Goal: Task Accomplishment & Management: Manage account settings

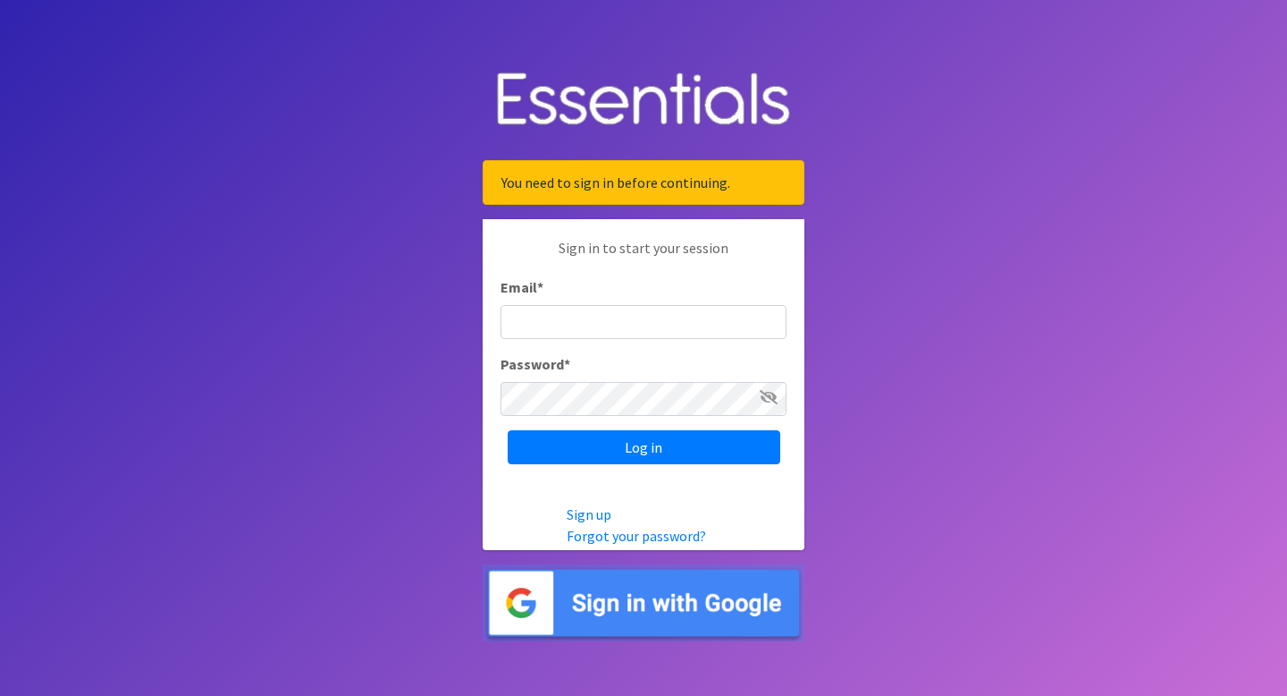
click at [575, 323] on input "Email *" at bounding box center [644, 322] width 286 height 34
type input "[EMAIL_ADDRESS][DOMAIN_NAME]"
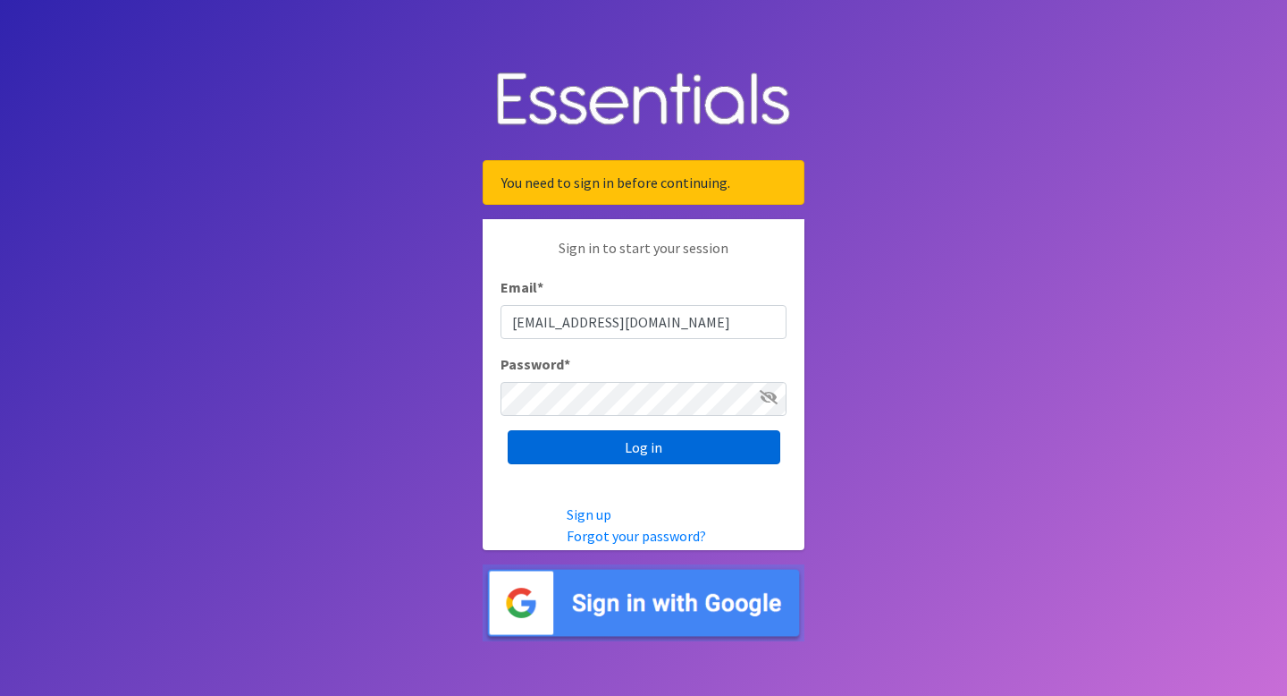
click at [604, 445] on input "Log in" at bounding box center [644, 447] width 273 height 34
click at [582, 445] on input "Log in" at bounding box center [644, 447] width 273 height 34
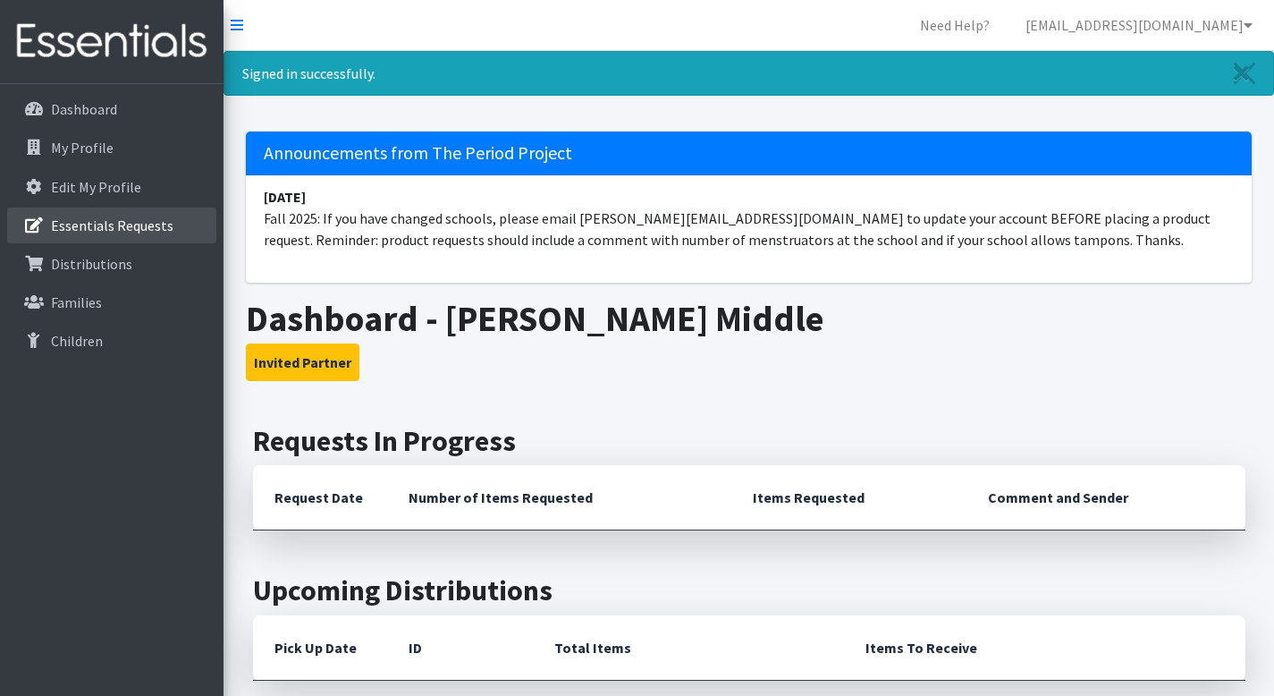
click at [87, 227] on p "Essentials Requests" at bounding box center [112, 225] width 122 height 18
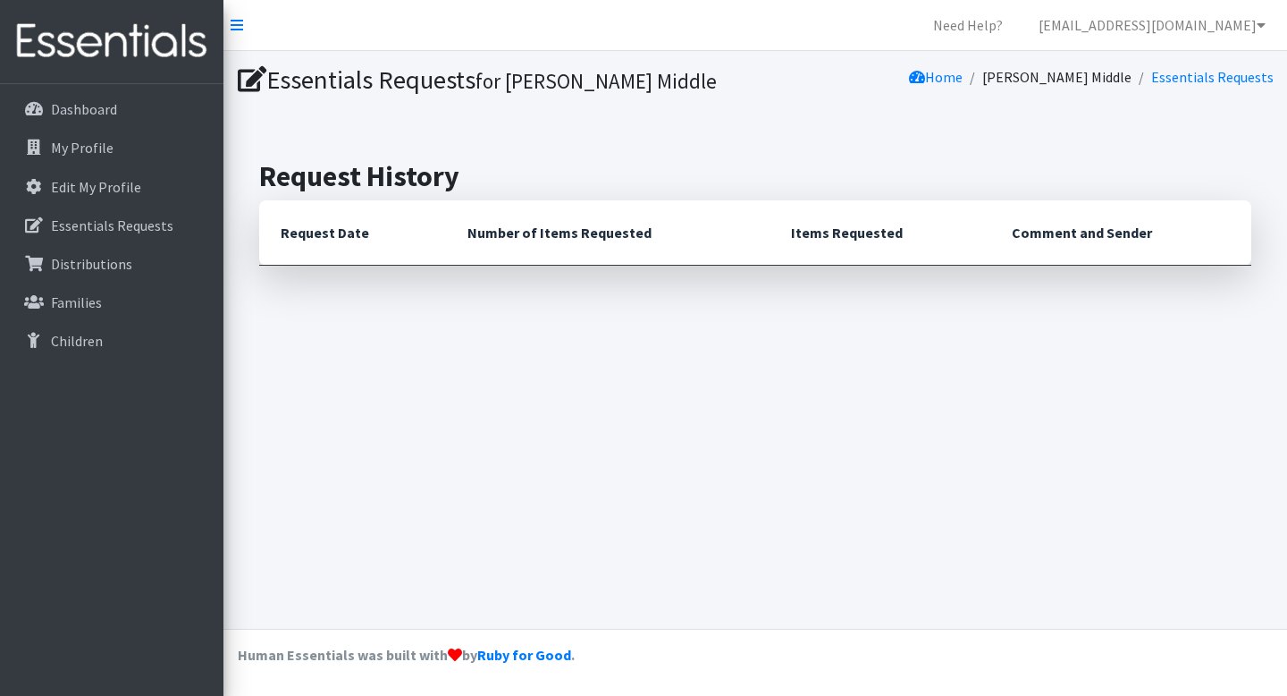
click at [318, 238] on th "Request Date" at bounding box center [352, 232] width 187 height 65
click at [371, 179] on h2 "Request History" at bounding box center [755, 176] width 992 height 34
click at [252, 81] on icon at bounding box center [252, 80] width 29 height 26
click at [252, 80] on icon at bounding box center [252, 80] width 29 height 26
click at [253, 80] on icon at bounding box center [252, 80] width 29 height 26
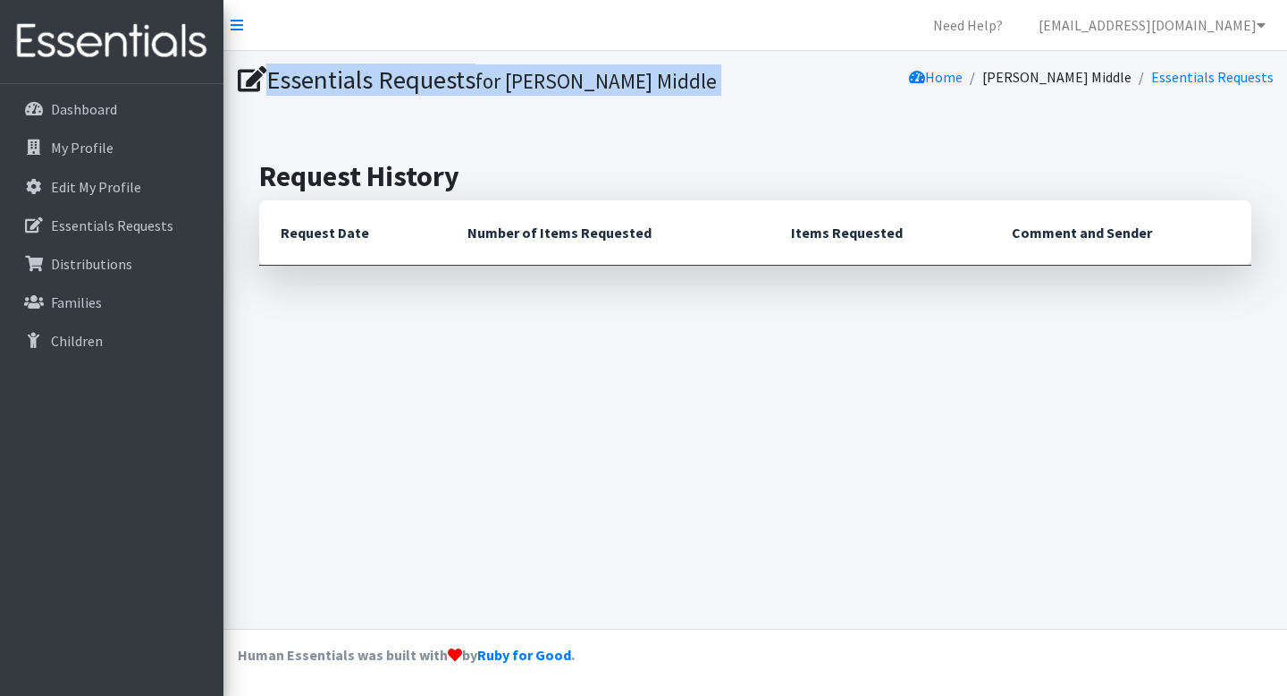
click at [253, 80] on icon at bounding box center [252, 80] width 29 height 26
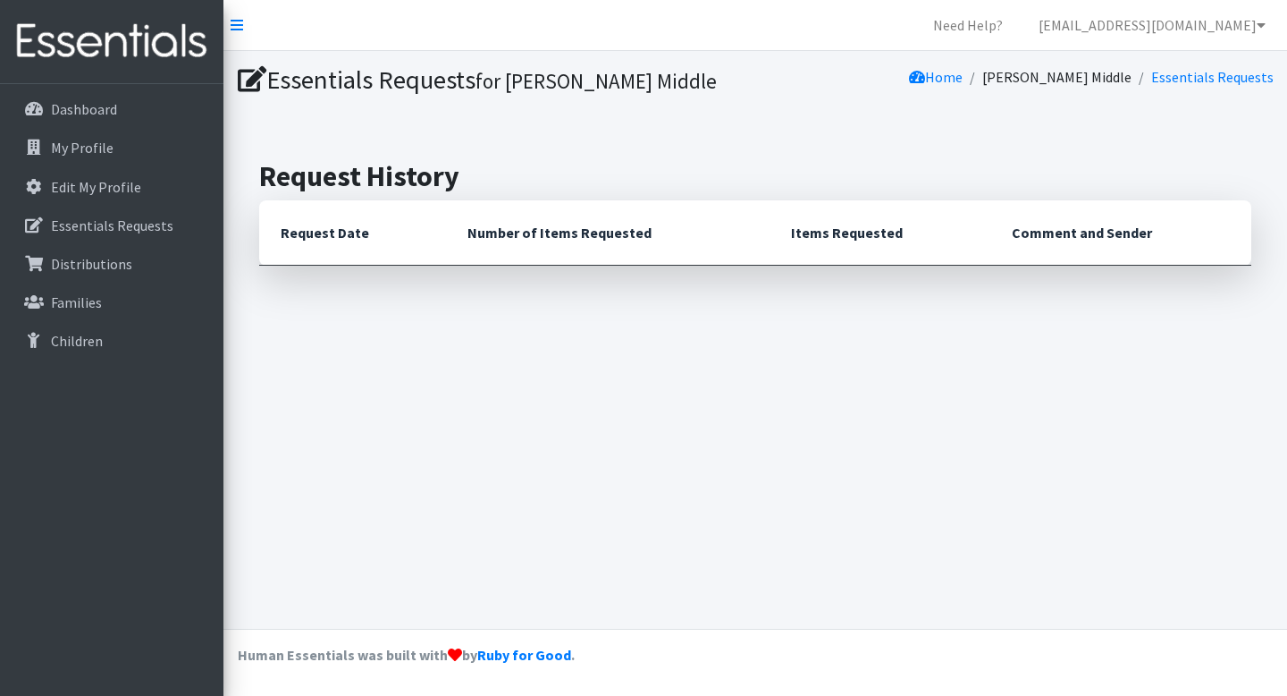
click at [400, 60] on section "Essentials Requests for Carver Middle Home Carver Middle Essentials Requests" at bounding box center [755, 83] width 1064 height 65
click at [529, 240] on th "Number of Items Requested" at bounding box center [608, 232] width 324 height 65
click at [1098, 80] on link "Carver Middle" at bounding box center [1056, 77] width 149 height 18
click at [101, 108] on p "Dashboard" at bounding box center [84, 109] width 66 height 18
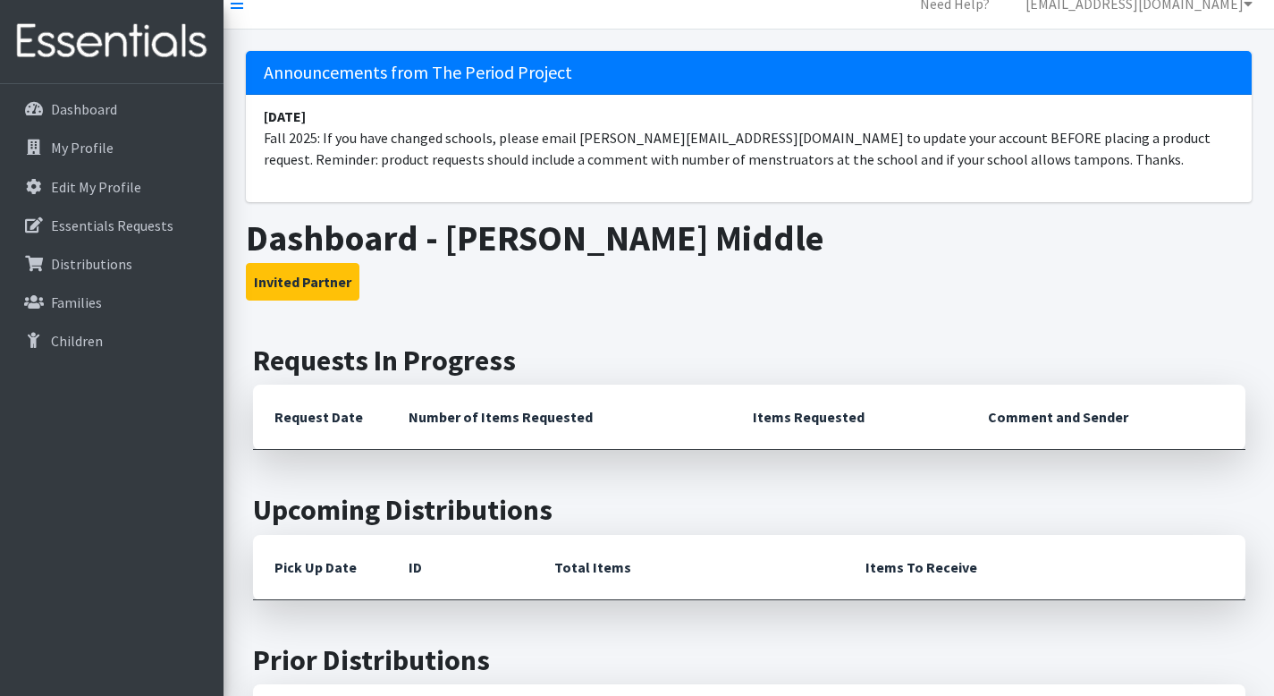
scroll to position [53, 0]
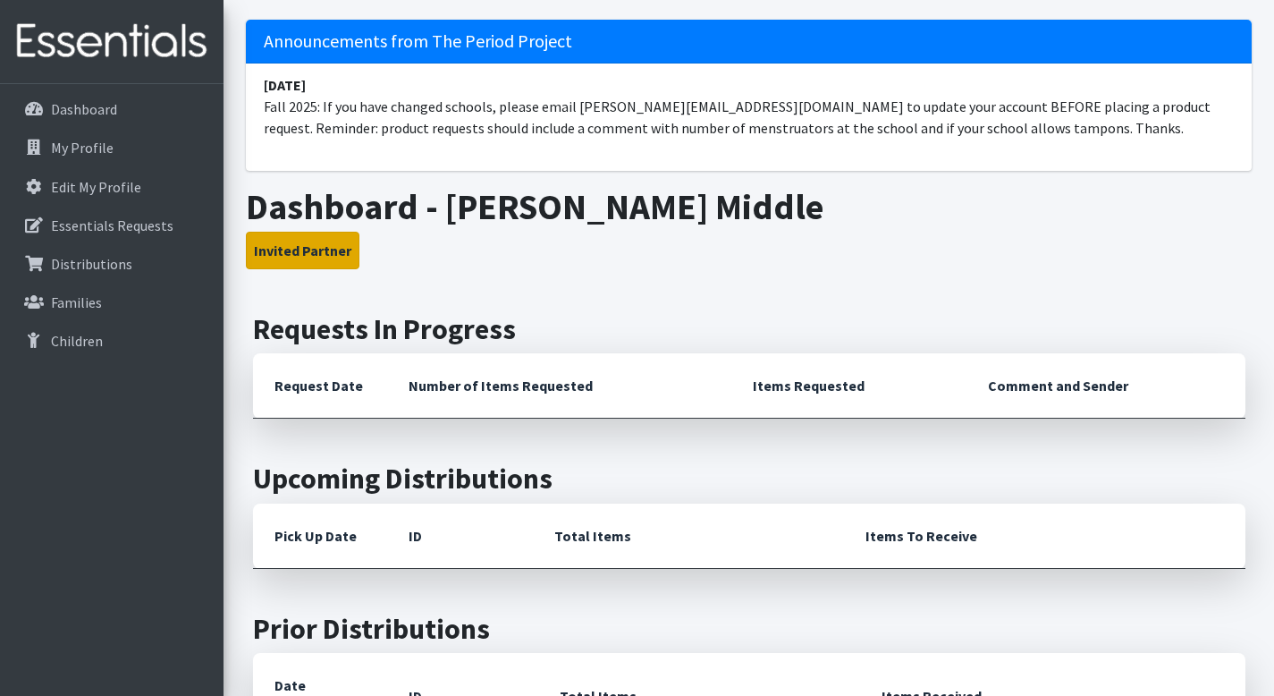
click at [328, 247] on button "Invited Partner" at bounding box center [303, 251] width 114 height 38
click at [310, 249] on button "Invited Partner" at bounding box center [303, 251] width 114 height 38
click at [308, 249] on button "Invited Partner" at bounding box center [303, 251] width 114 height 38
click at [310, 385] on th "Request Date" at bounding box center [320, 385] width 134 height 65
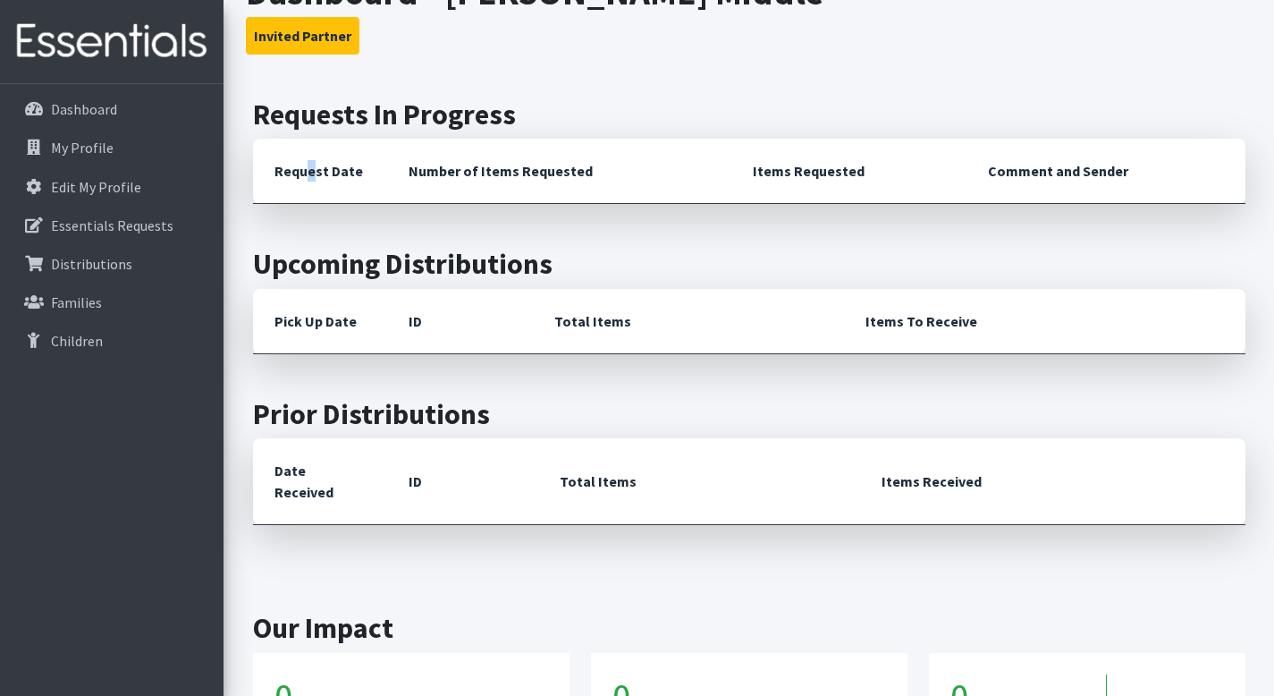
scroll to position [0, 0]
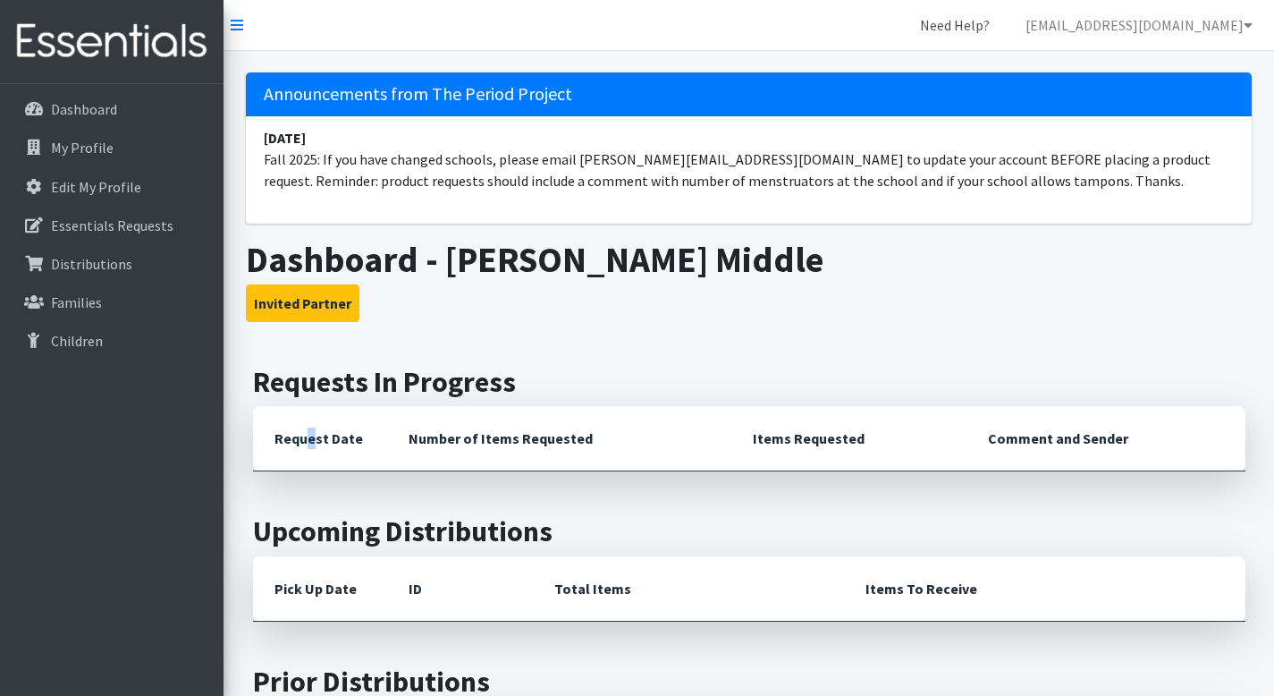
click at [1004, 28] on link "Need Help?" at bounding box center [955, 25] width 98 height 36
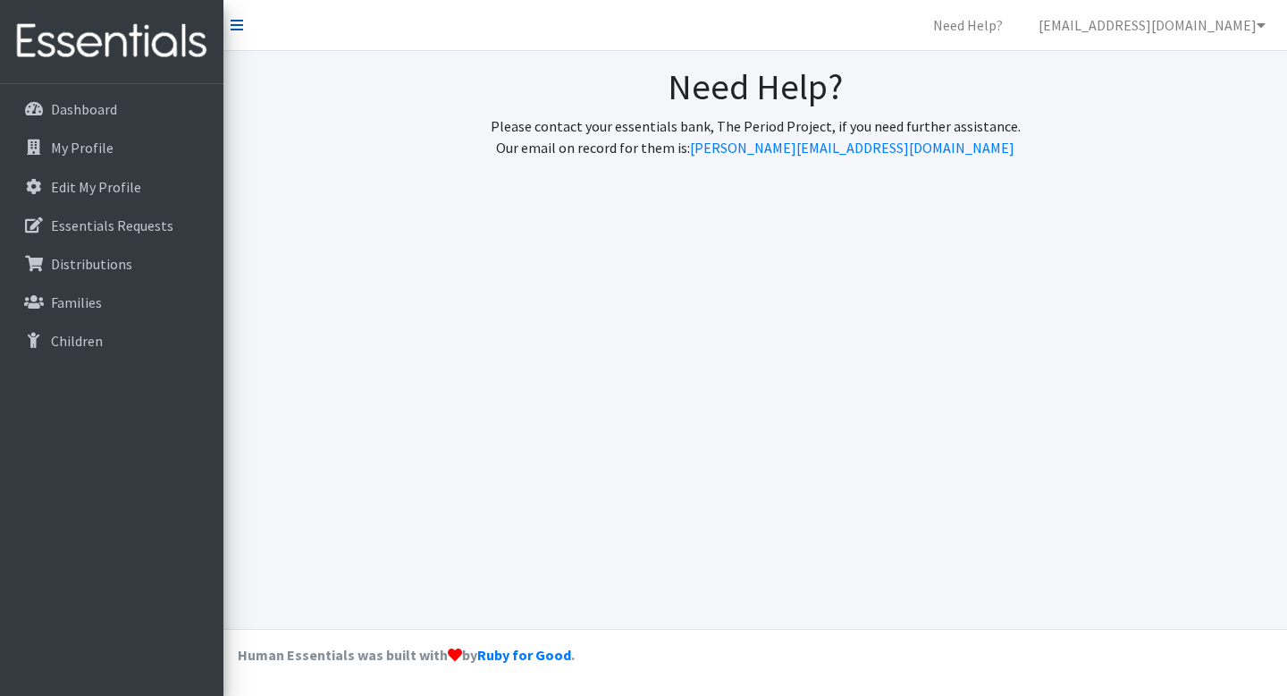
click at [240, 28] on icon at bounding box center [237, 25] width 13 height 14
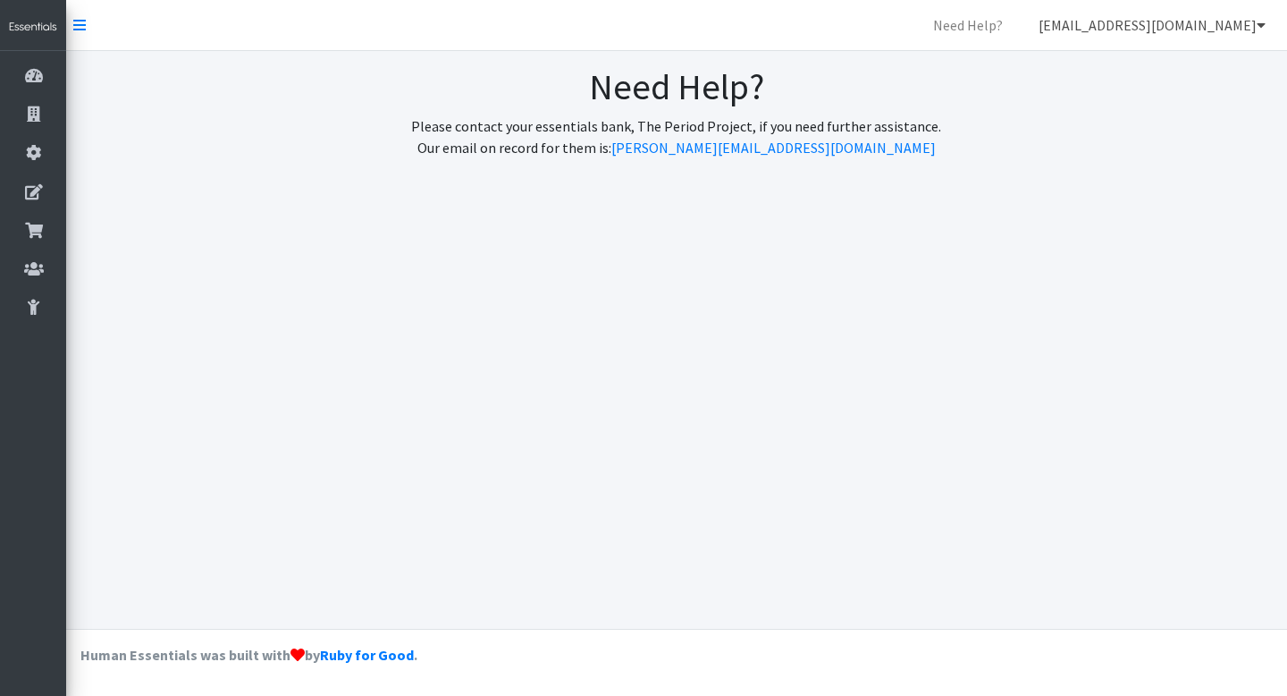
click at [1154, 23] on link "[EMAIL_ADDRESS][DOMAIN_NAME]" at bounding box center [1152, 25] width 256 height 36
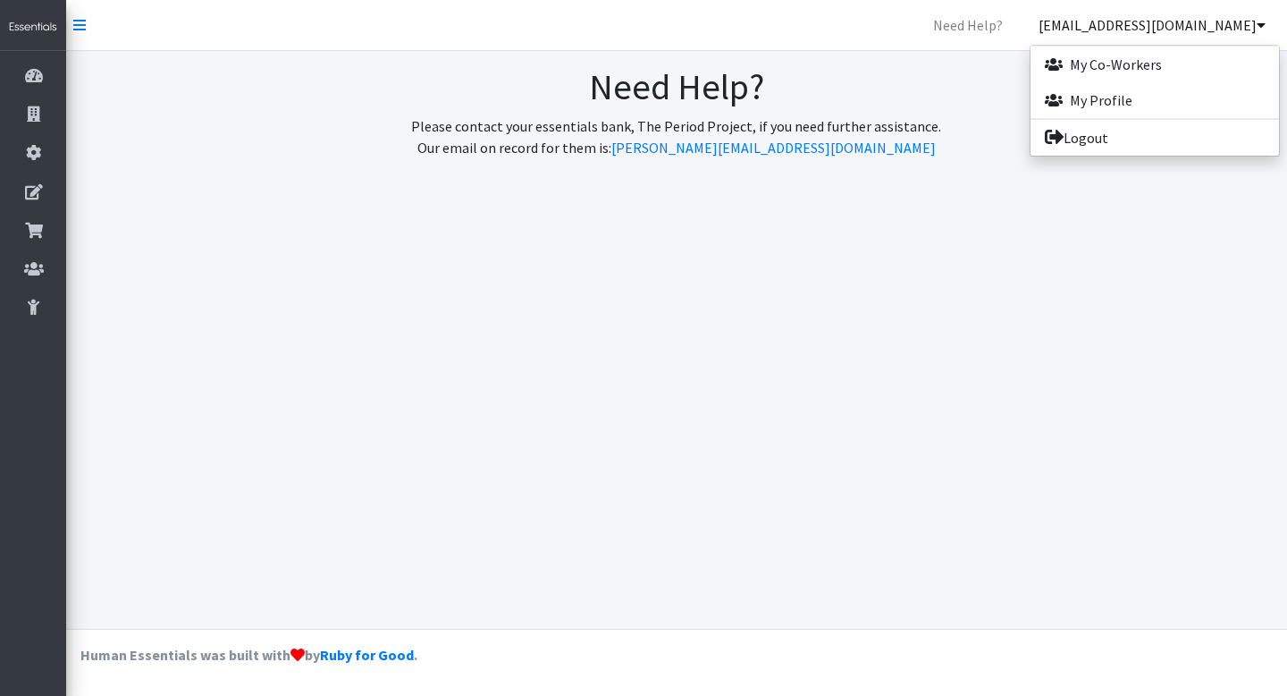
click at [384, 189] on div "Need Help? Please contact your essentials bank, The Period Project, if you need…" at bounding box center [676, 339] width 1221 height 577
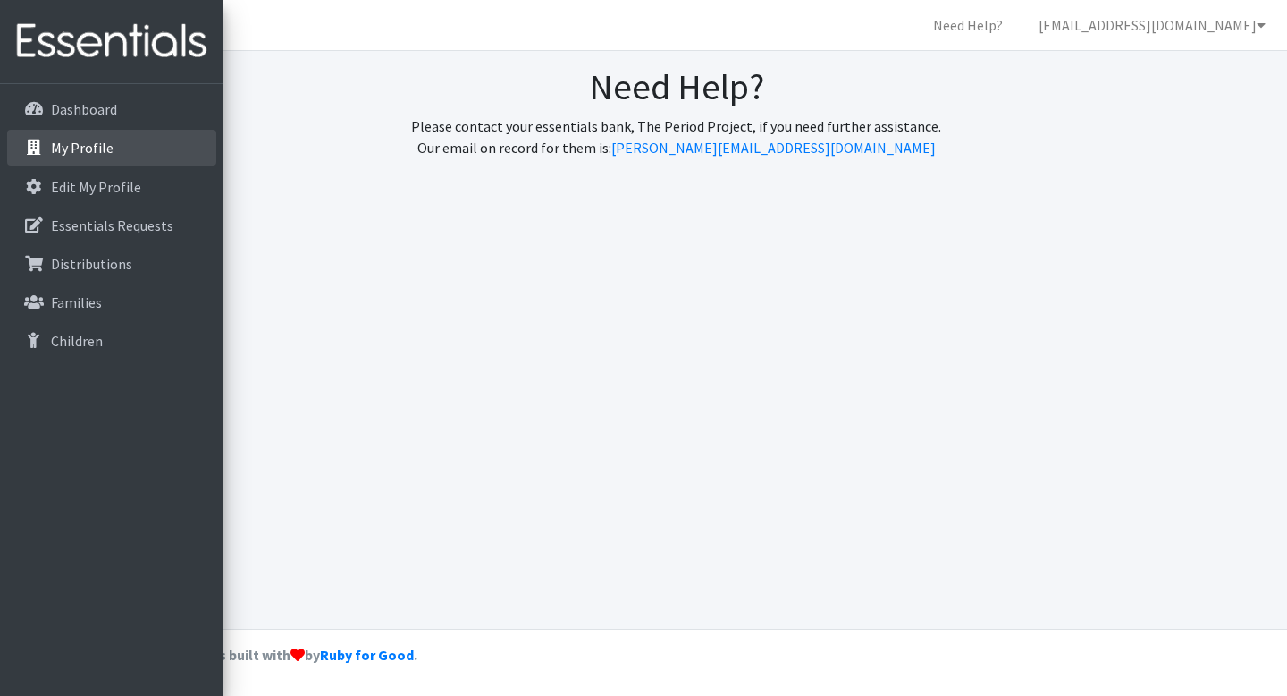
click at [205, 132] on ul "Dashboard My Profile Edit My Profile Essentials Requests Distributions Families…" at bounding box center [111, 226] width 209 height 270
click at [51, 112] on p "Dashboard" at bounding box center [51, 108] width 0 height 21
click at [51, 106] on p "Dashboard" at bounding box center [51, 108] width 0 height 21
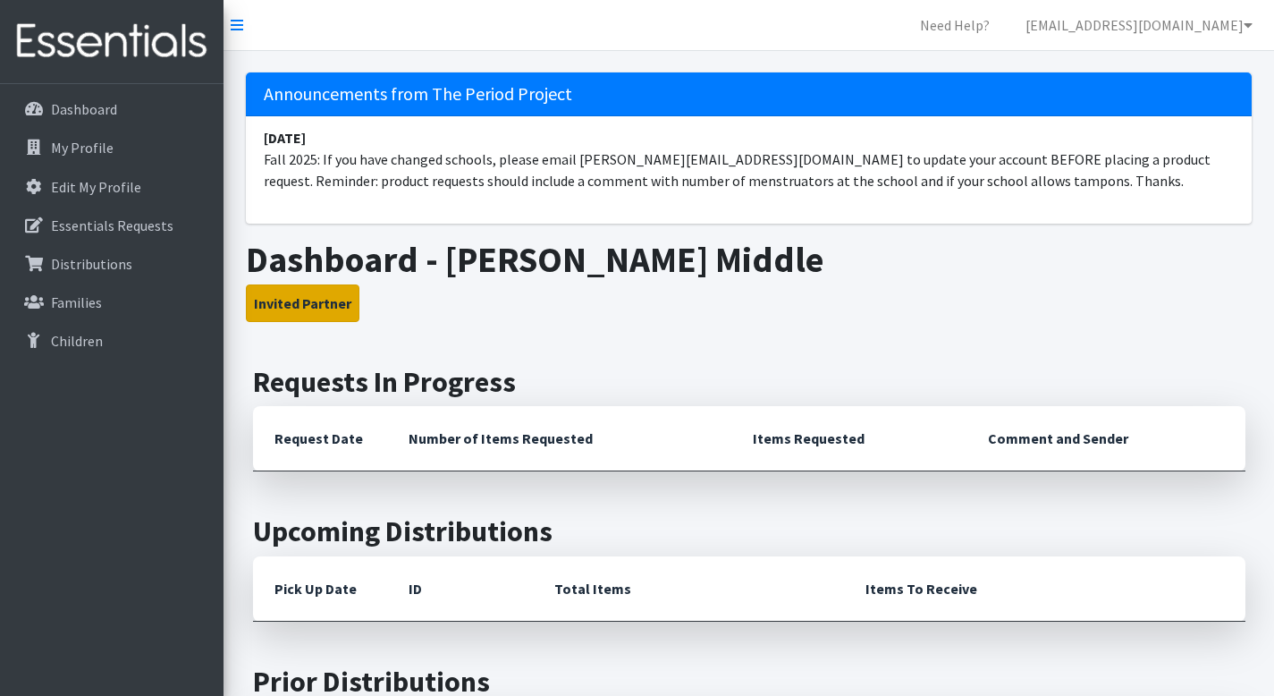
click at [308, 314] on button "Invited Partner" at bounding box center [303, 303] width 114 height 38
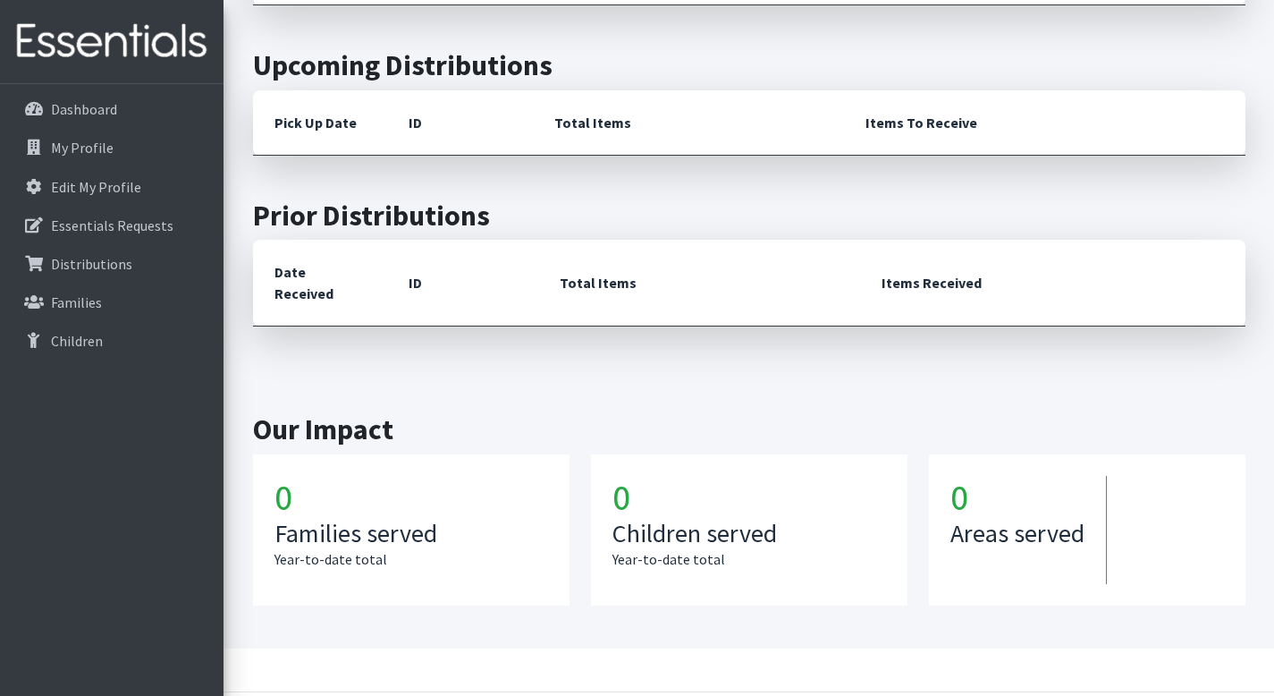
scroll to position [507, 0]
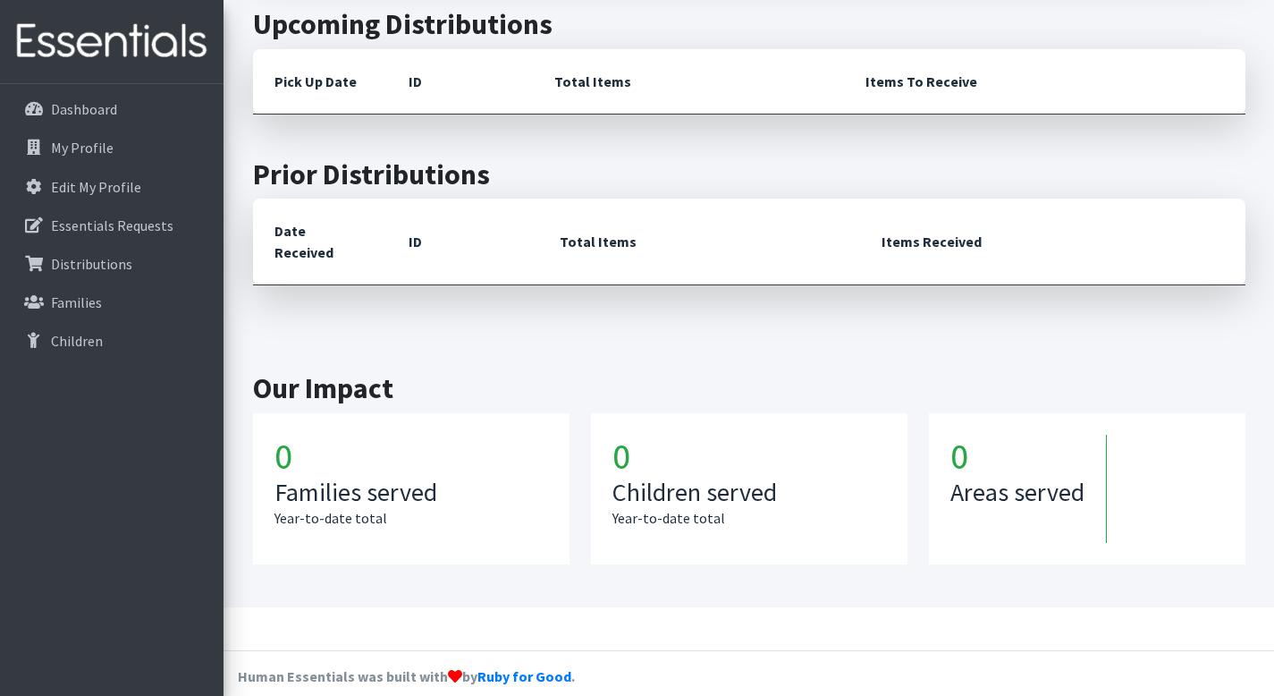
click at [308, 371] on h2 "Our Impact" at bounding box center [749, 388] width 992 height 34
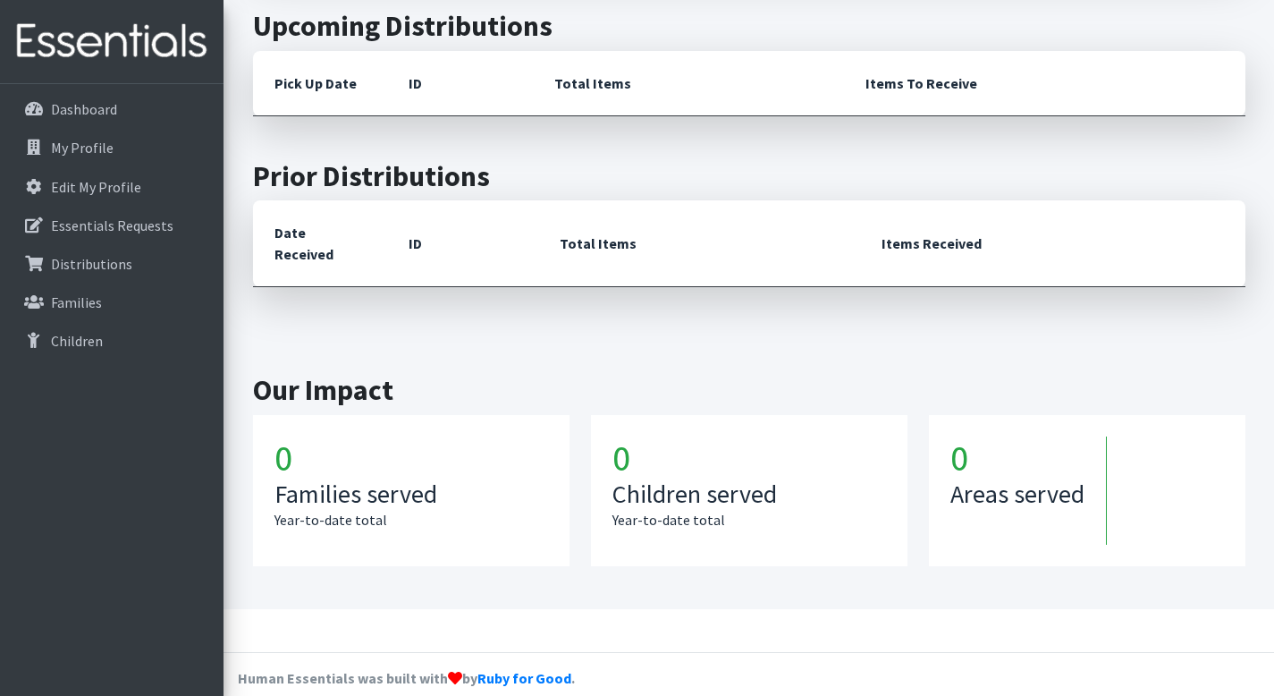
scroll to position [371, 0]
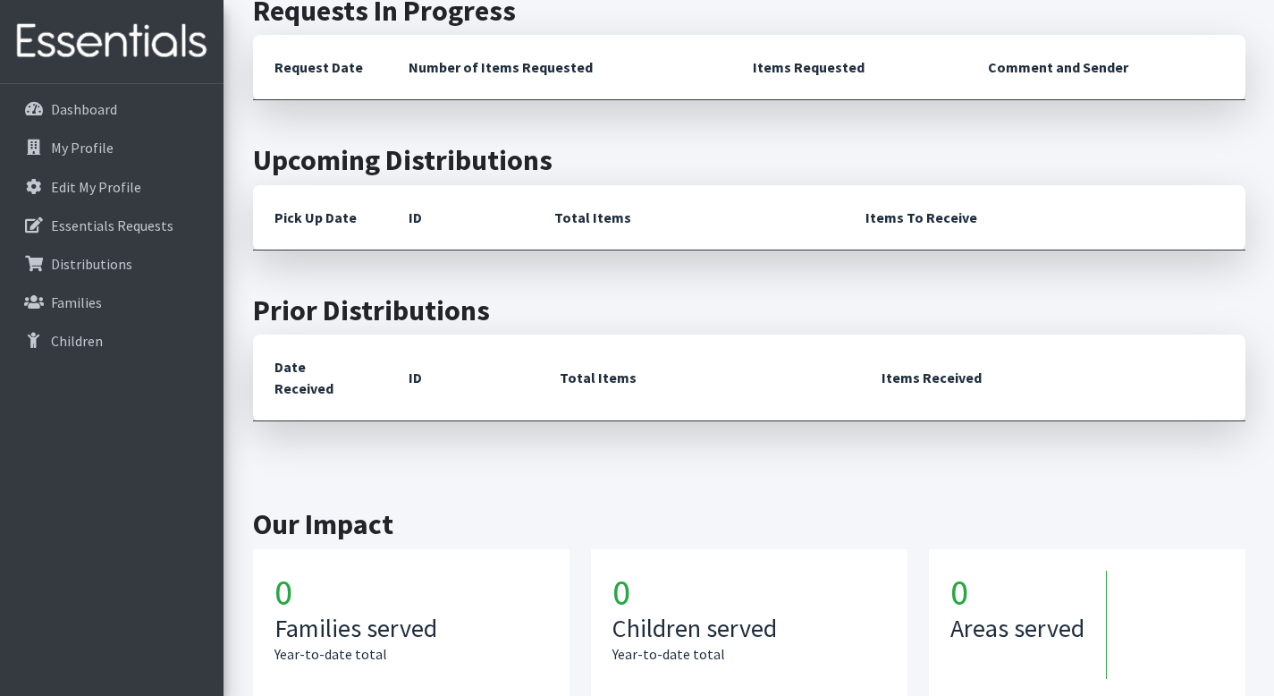
click at [322, 361] on th "Date Received" at bounding box center [320, 377] width 134 height 87
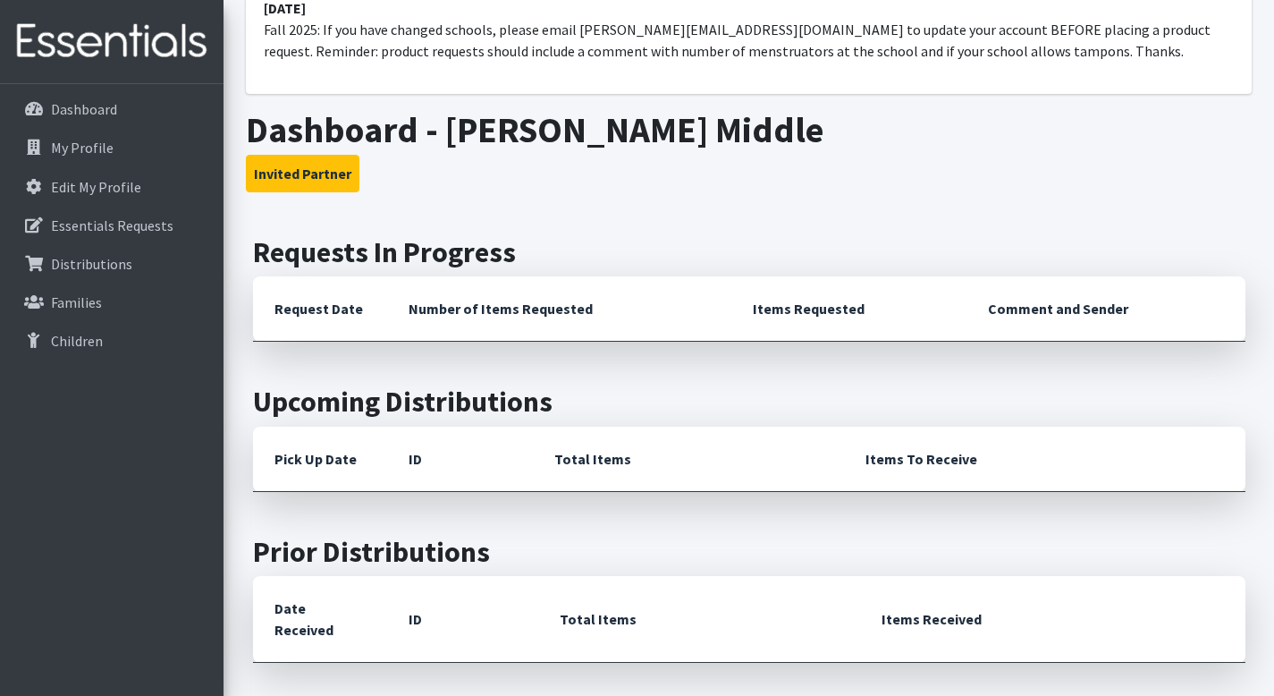
scroll to position [38, 0]
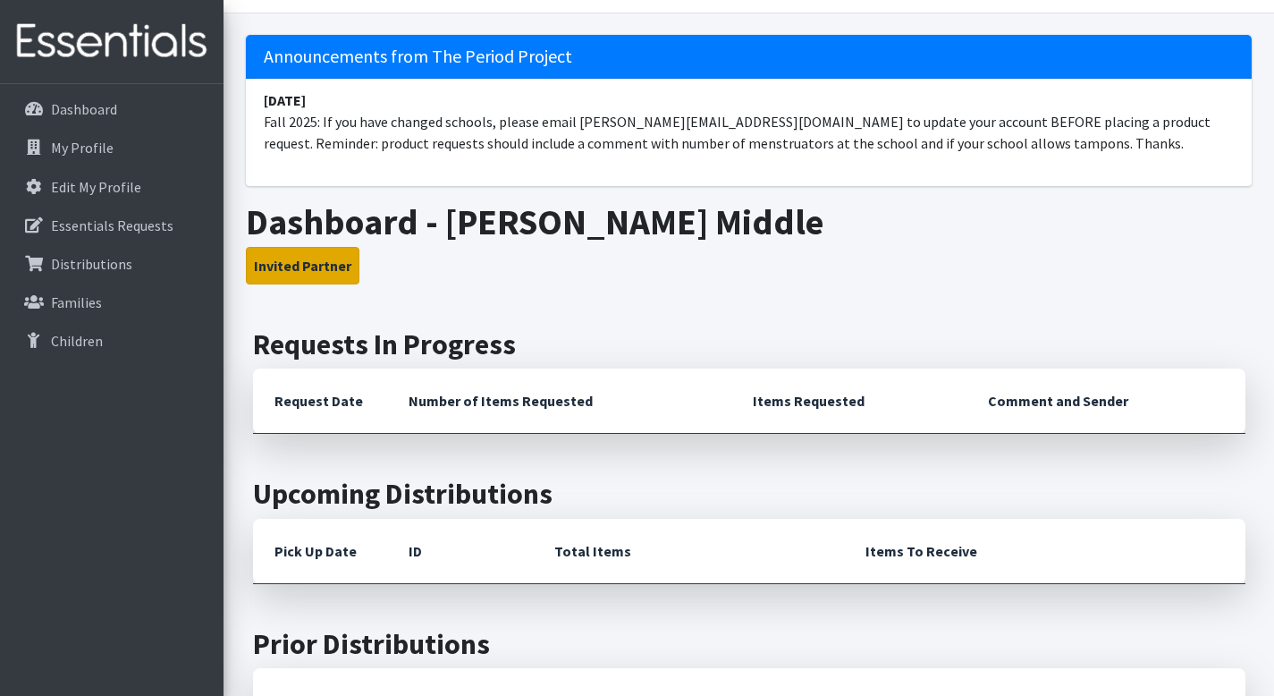
click at [320, 270] on button "Invited Partner" at bounding box center [303, 266] width 114 height 38
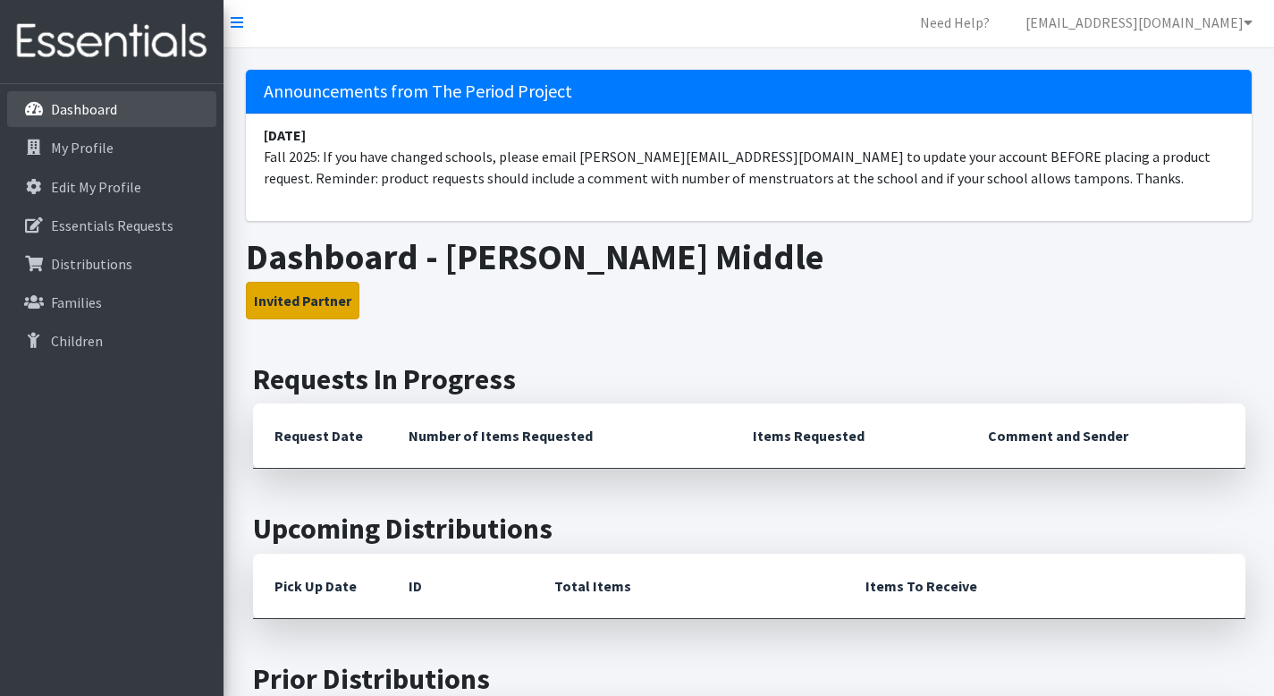
scroll to position [0, 0]
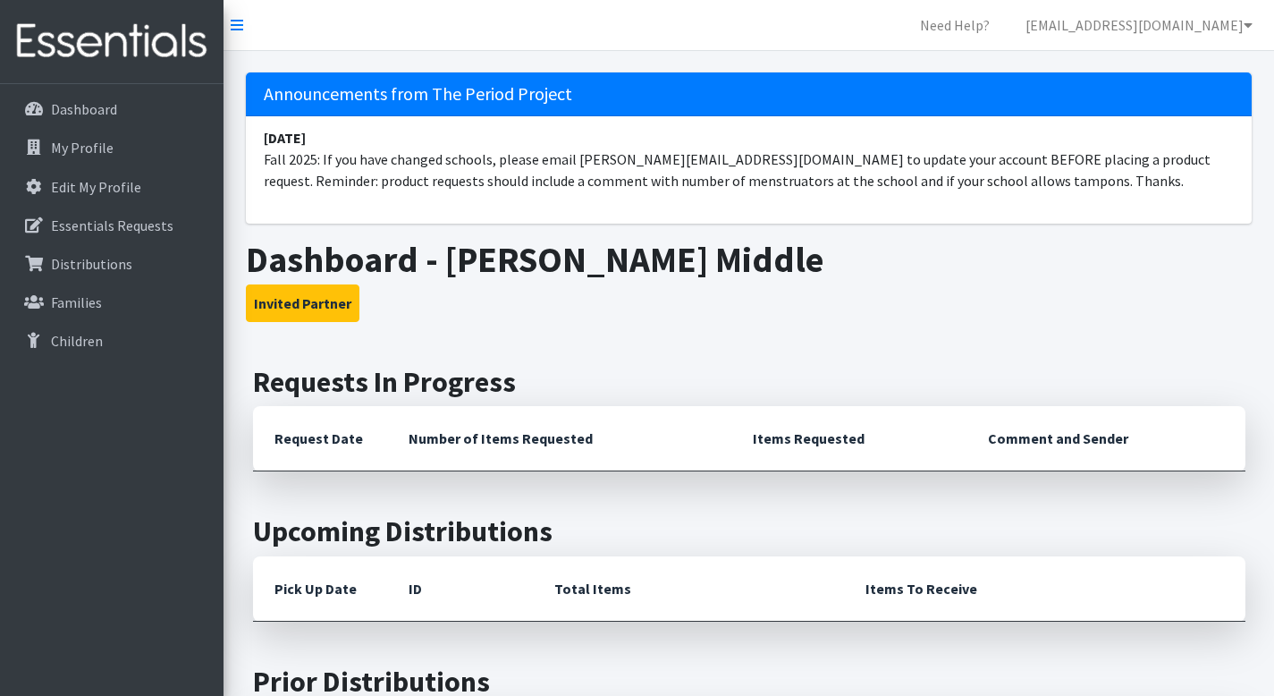
click at [110, 38] on img at bounding box center [111, 42] width 209 height 60
click at [71, 110] on p "Dashboard" at bounding box center [84, 109] width 66 height 18
click at [234, 25] on icon at bounding box center [237, 25] width 13 height 14
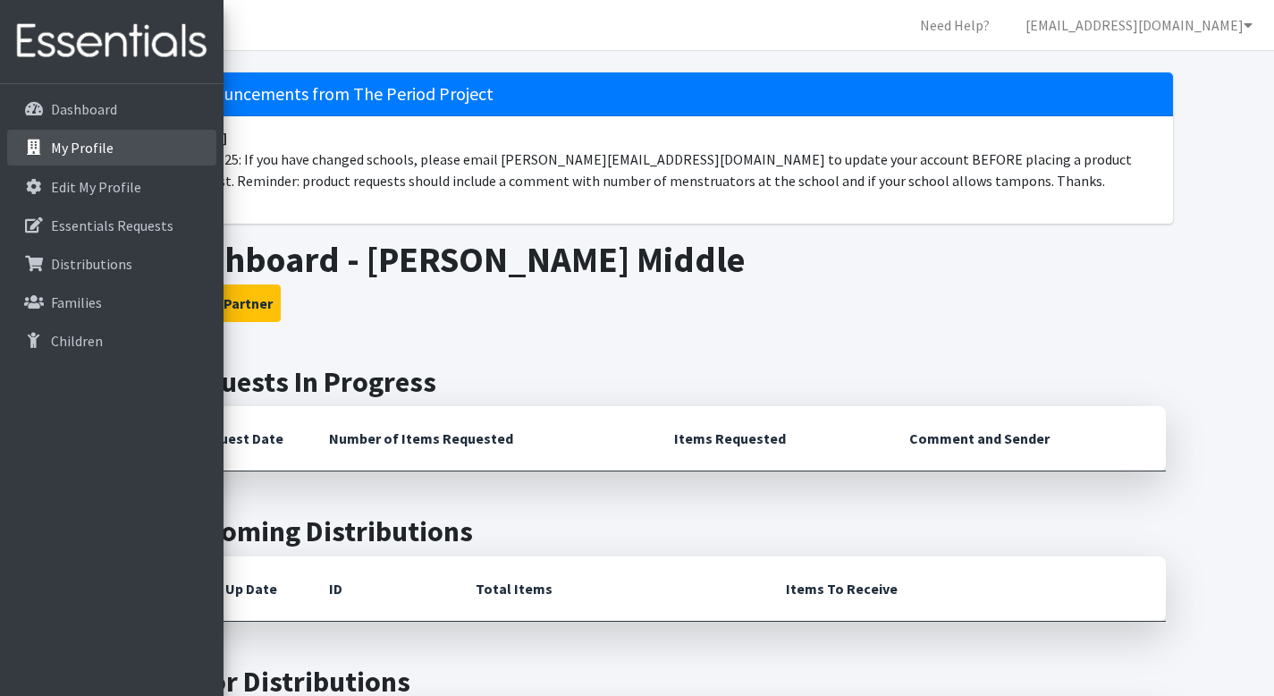
click at [51, 152] on p "My Profile" at bounding box center [51, 147] width 0 height 21
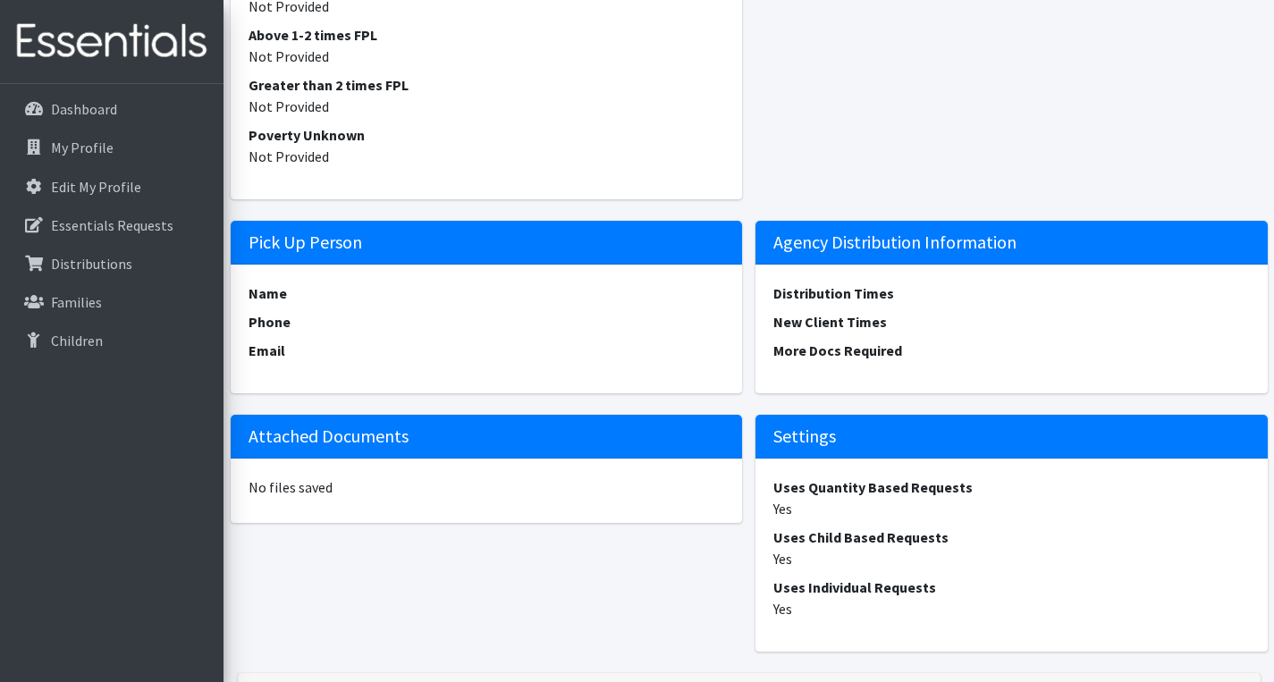
scroll to position [1146, 0]
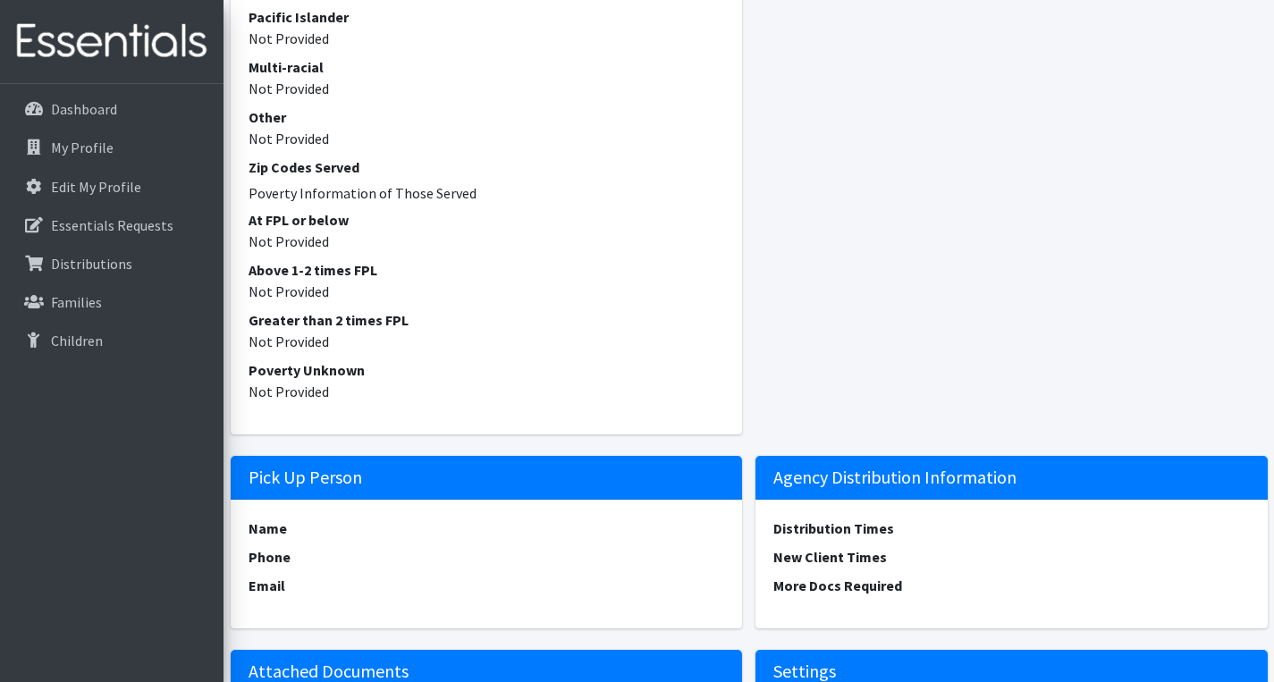
click at [310, 485] on h5 "Pick Up Person" at bounding box center [487, 478] width 512 height 44
click at [308, 529] on dt "Name" at bounding box center [487, 528] width 476 height 21
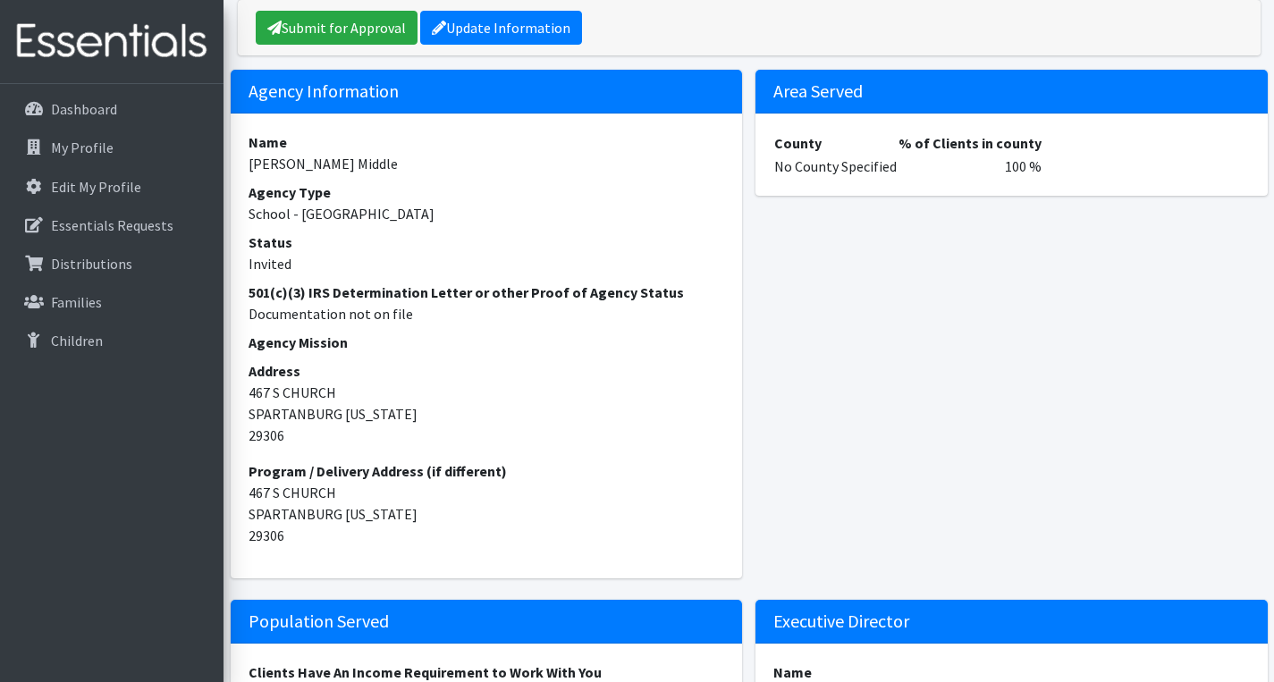
scroll to position [0, 0]
